Goal: Information Seeking & Learning: Compare options

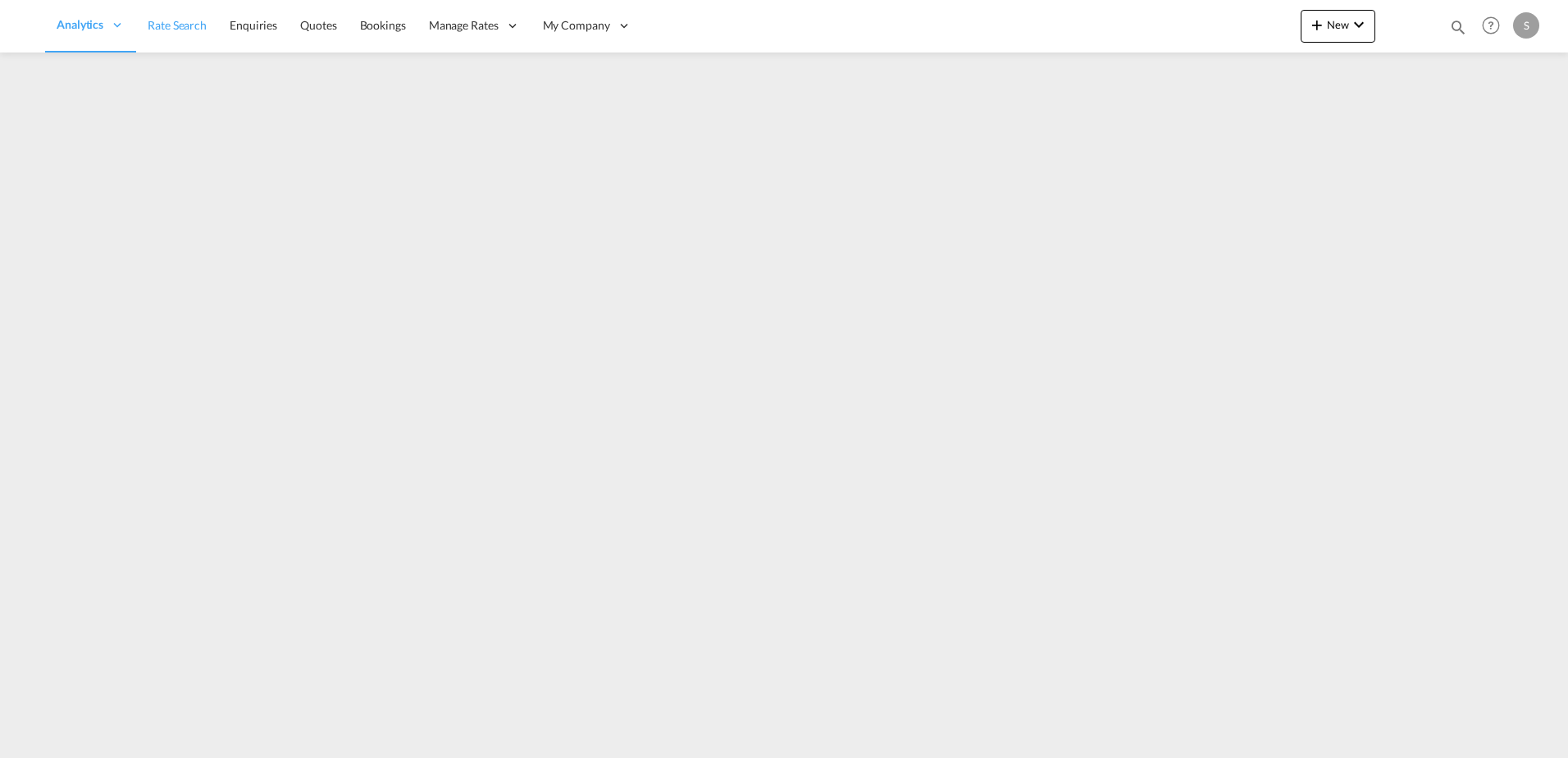
click at [191, 21] on span "Rate Search" at bounding box center [177, 25] width 59 height 14
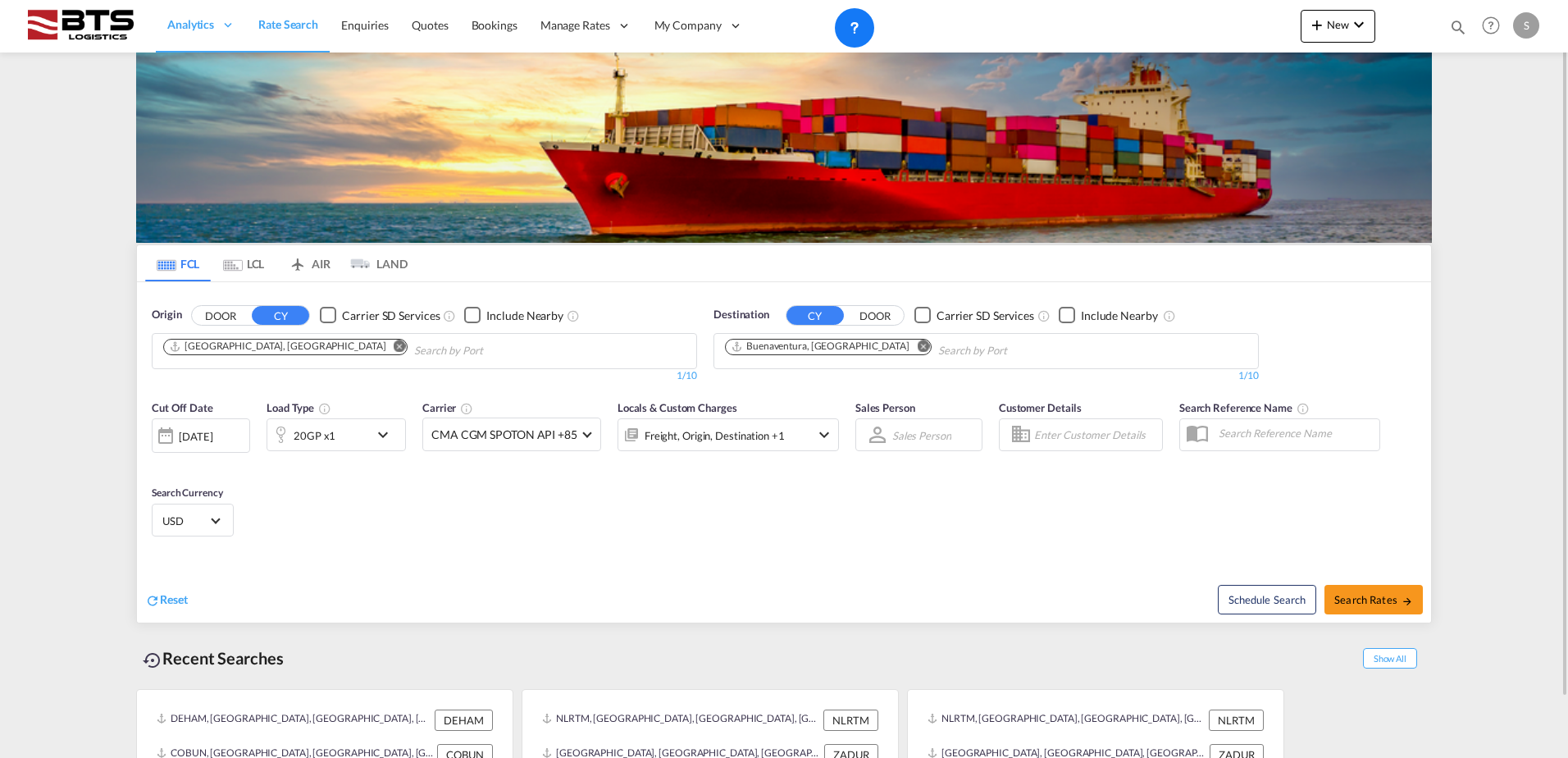
click at [394, 344] on md-icon "Remove" at bounding box center [399, 345] width 12 height 12
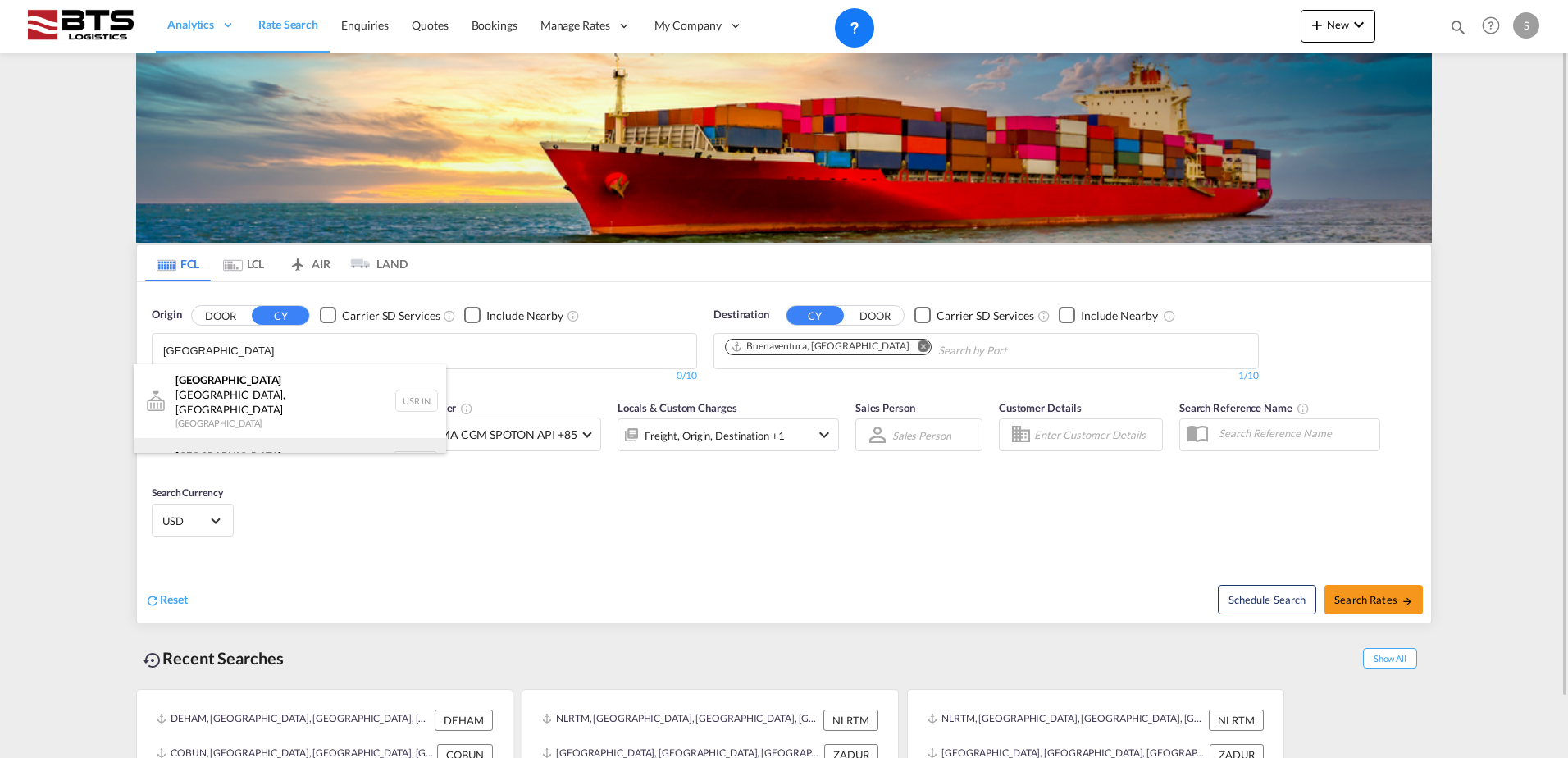
type input "[GEOGRAPHIC_DATA]"
drag, startPoint x: 281, startPoint y: 433, endPoint x: 350, endPoint y: 424, distance: 69.6
click at [281, 438] on div "[GEOGRAPHIC_DATA] [GEOGRAPHIC_DATA] NLRTM" at bounding box center [290, 463] width 312 height 50
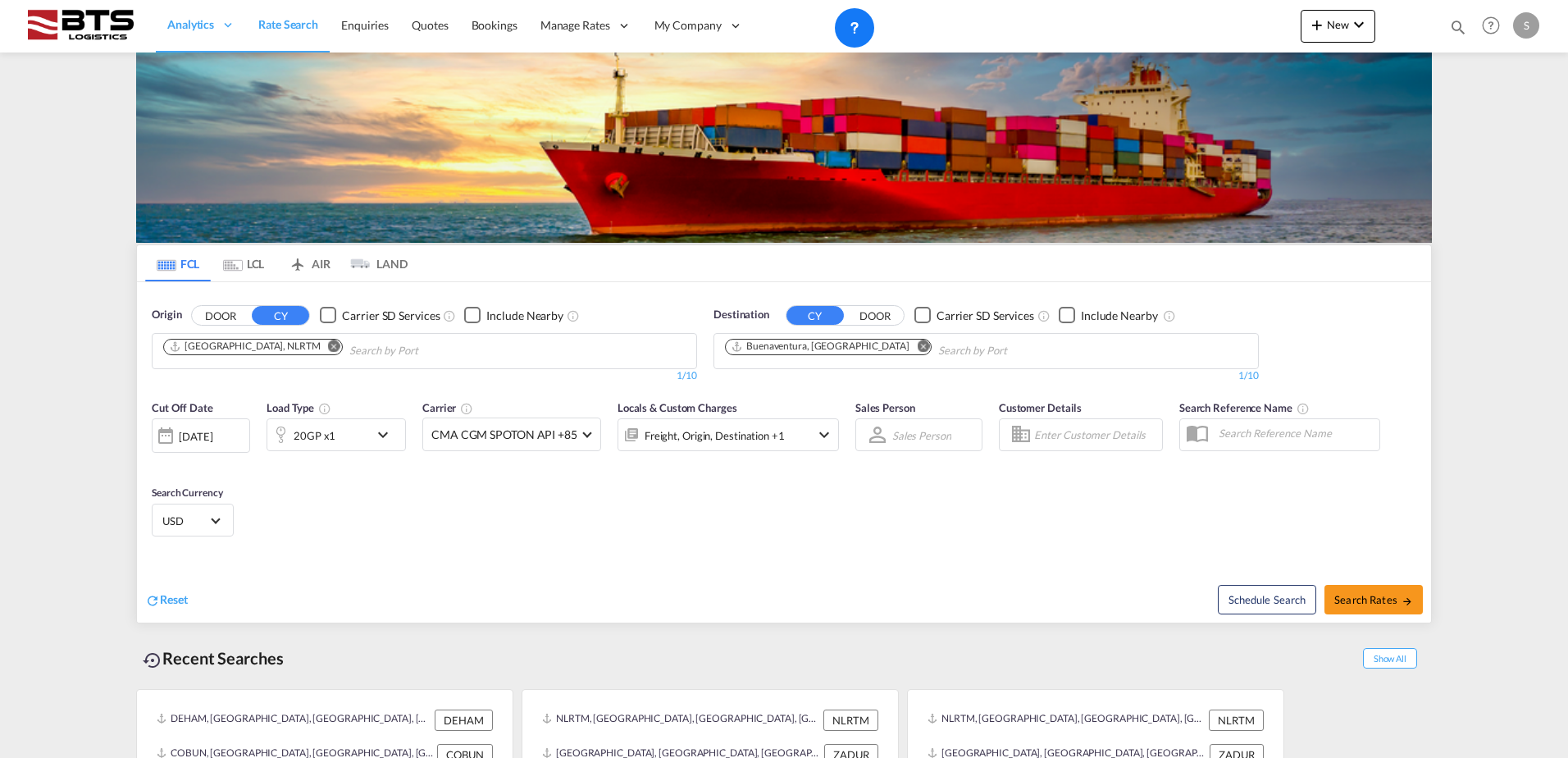
click at [917, 343] on md-icon "Remove" at bounding box center [923, 345] width 12 height 12
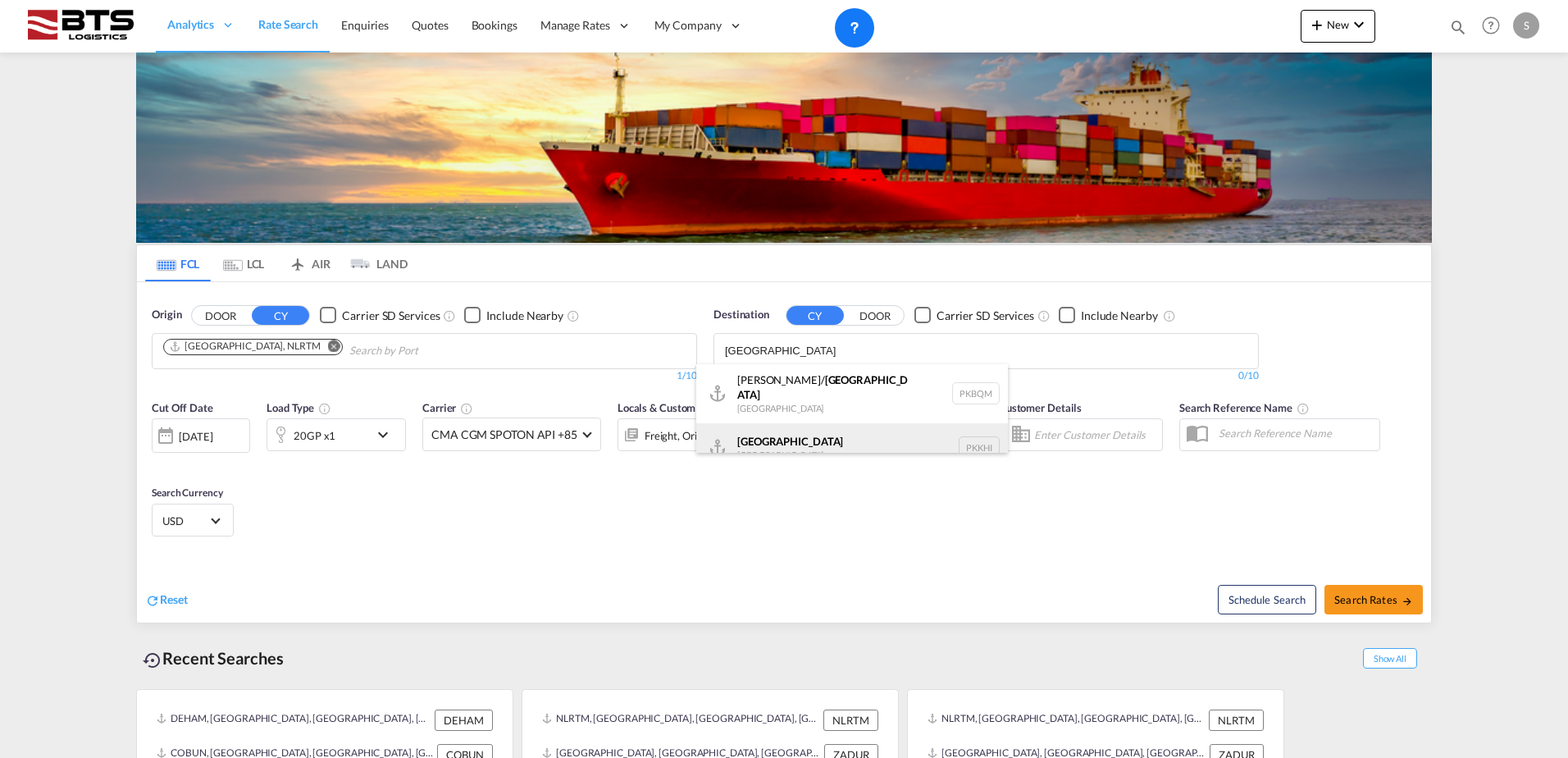
type input "[GEOGRAPHIC_DATA]"
click at [810, 438] on div "Karachi [GEOGRAPHIC_DATA] PKKHI" at bounding box center [852, 448] width 312 height 50
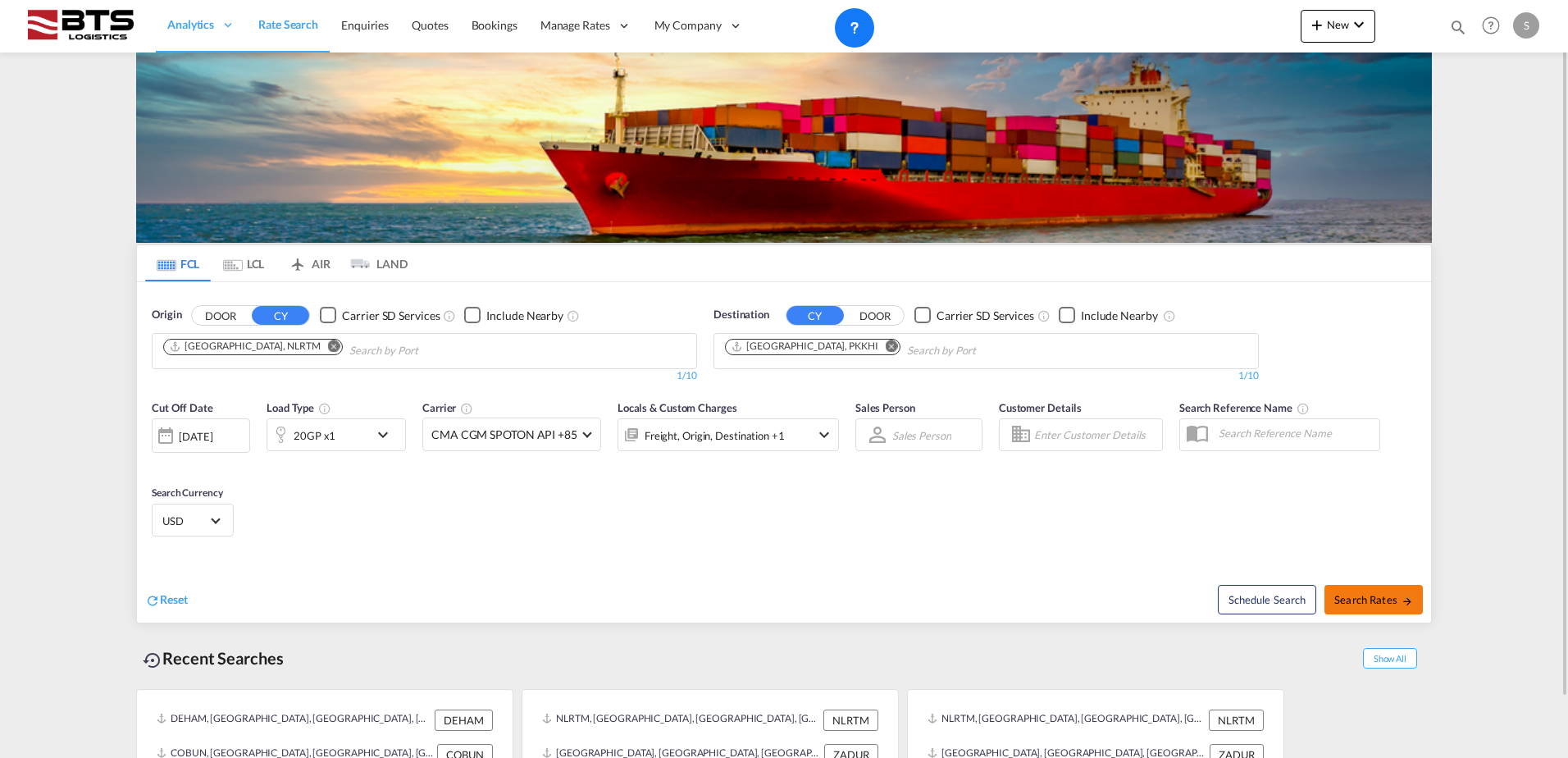
click at [1395, 600] on span "Search Rates" at bounding box center [1373, 599] width 78 height 13
type input "NLRTM to PKKHI / [DATE]"
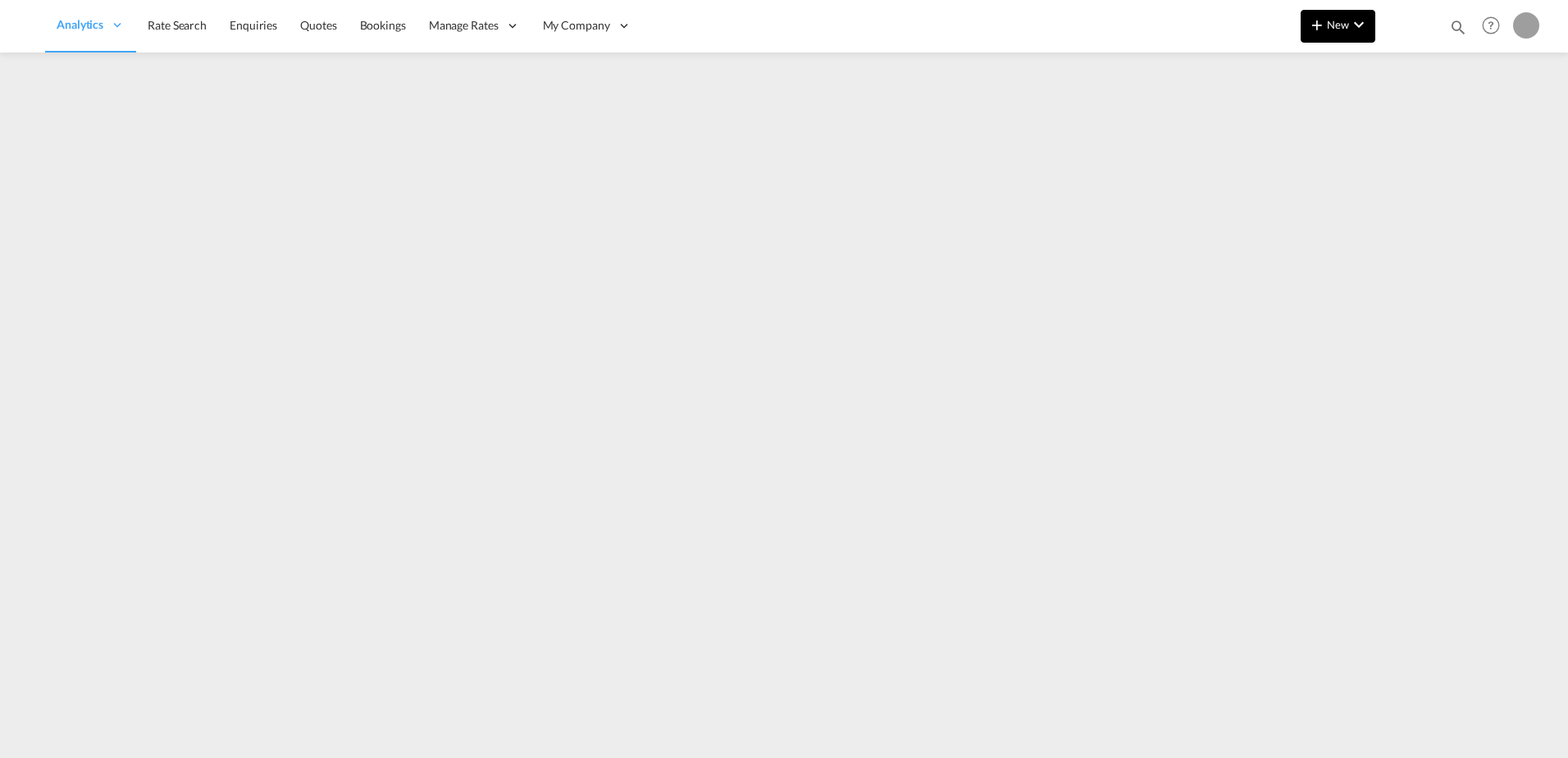
click at [1321, 28] on md-icon "icon-plus 400-fg" at bounding box center [1317, 25] width 20 height 20
